Goal: Task Accomplishment & Management: Complete application form

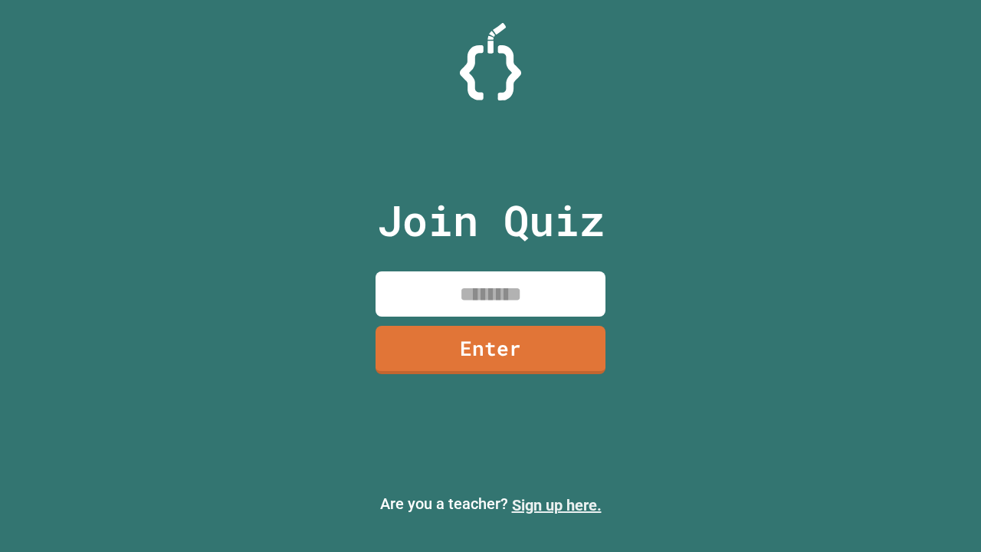
click at [556, 505] on link "Sign up here." at bounding box center [557, 505] width 90 height 18
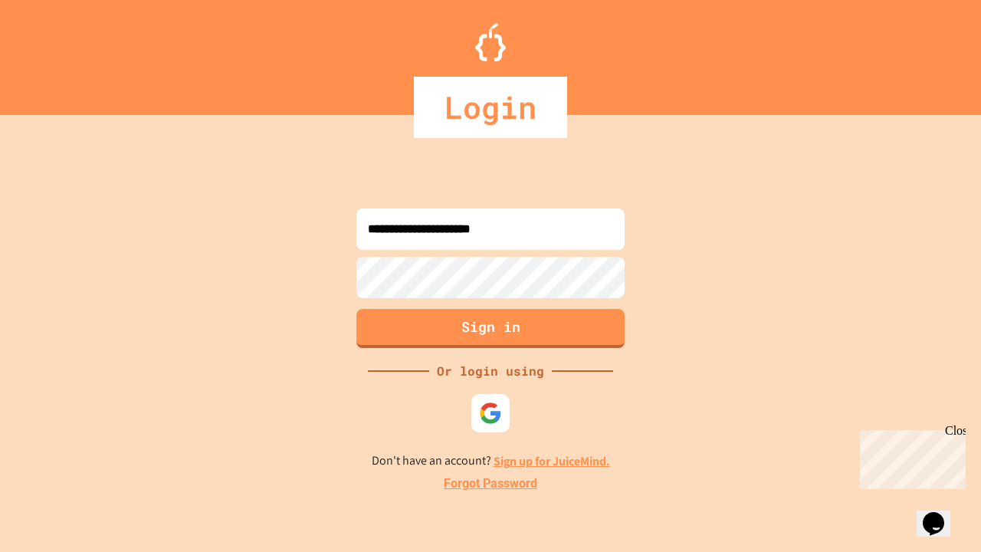
type input "**********"
